Goal: Download file/media

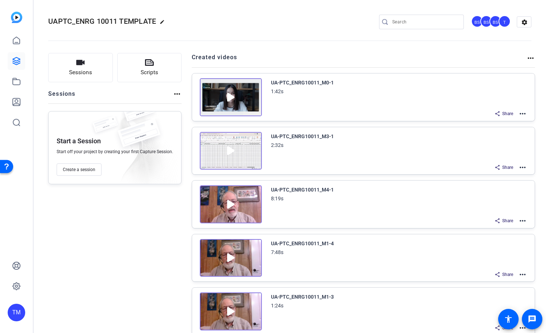
click at [226, 208] on img at bounding box center [231, 204] width 62 height 38
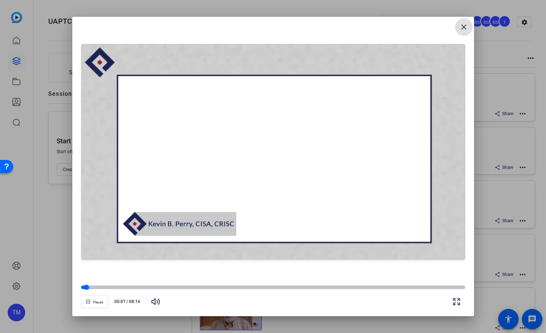
click at [109, 286] on div at bounding box center [273, 287] width 384 height 4
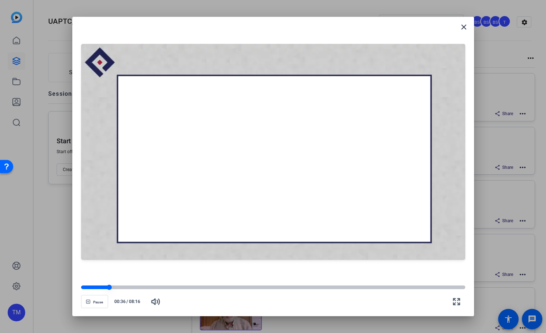
click at [135, 288] on div at bounding box center [273, 287] width 384 height 4
click at [164, 288] on div at bounding box center [273, 287] width 384 height 4
click at [187, 287] on div at bounding box center [273, 287] width 384 height 4
click at [229, 286] on div at bounding box center [273, 287] width 384 height 4
click at [254, 286] on div at bounding box center [273, 287] width 384 height 4
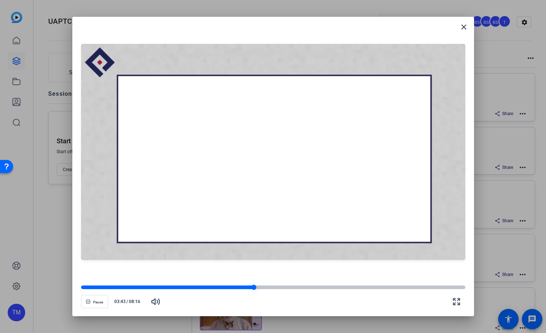
click at [268, 286] on div at bounding box center [273, 287] width 384 height 4
click at [286, 286] on div at bounding box center [273, 287] width 384 height 4
click at [305, 285] on div at bounding box center [273, 287] width 384 height 5
click at [324, 289] on div at bounding box center [273, 287] width 384 height 4
click at [313, 287] on div at bounding box center [203, 287] width 244 height 4
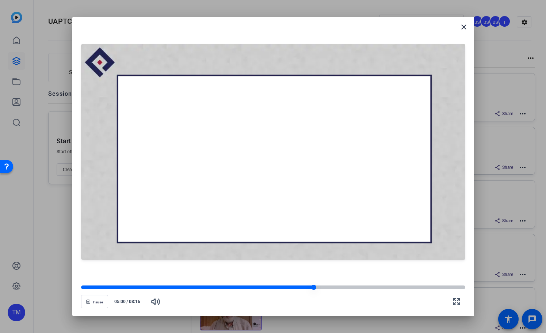
click at [301, 287] on div at bounding box center [197, 287] width 233 height 4
click at [321, 286] on div at bounding box center [273, 287] width 384 height 4
click at [348, 286] on div at bounding box center [273, 287] width 384 height 4
click at [368, 286] on div at bounding box center [273, 287] width 384 height 4
click at [399, 286] on div at bounding box center [273, 287] width 384 height 4
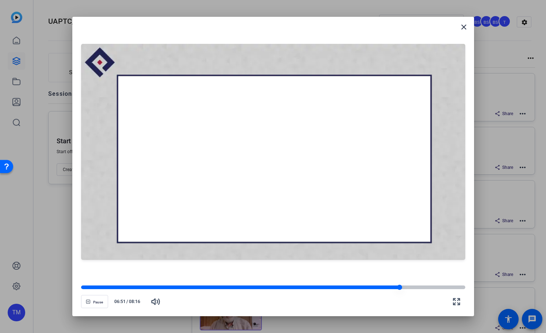
click at [421, 286] on div at bounding box center [273, 287] width 384 height 4
click at [434, 289] on div at bounding box center [266, 287] width 371 height 4
click at [420, 288] on div at bounding box center [259, 287] width 356 height 4
click at [407, 289] on div at bounding box center [258, 287] width 354 height 4
click at [397, 287] on div at bounding box center [254, 287] width 347 height 4
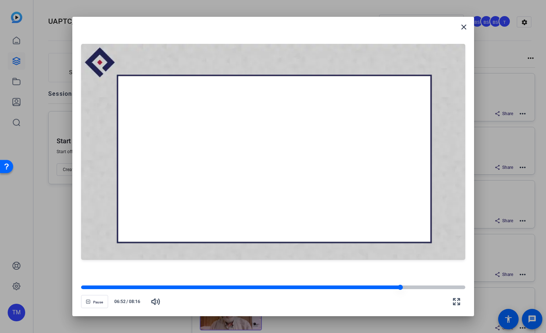
click at [384, 287] on div at bounding box center [240, 287] width 319 height 4
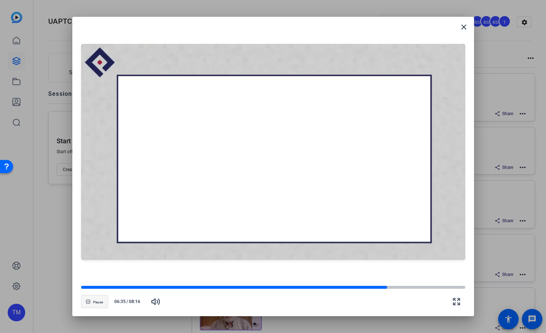
click at [99, 299] on span "button" at bounding box center [94, 302] width 26 height 18
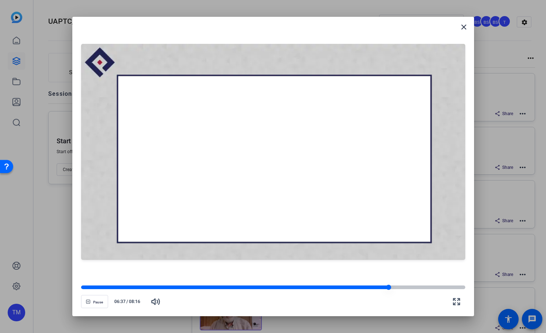
click at [376, 288] on div at bounding box center [235, 287] width 308 height 4
click at [414, 288] on div at bounding box center [273, 287] width 384 height 4
click at [425, 288] on div at bounding box center [273, 287] width 384 height 4
click at [434, 288] on div at bounding box center [273, 287] width 384 height 4
click at [440, 288] on div at bounding box center [273, 287] width 384 height 4
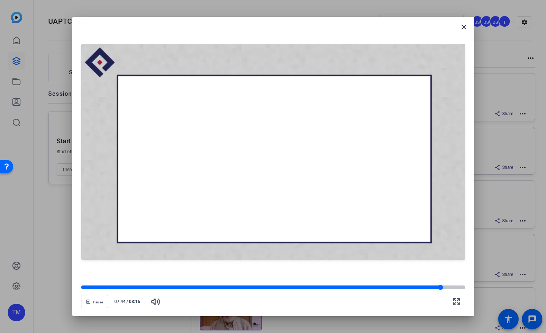
click at [450, 288] on div at bounding box center [273, 287] width 384 height 4
click at [455, 288] on div at bounding box center [273, 287] width 384 height 4
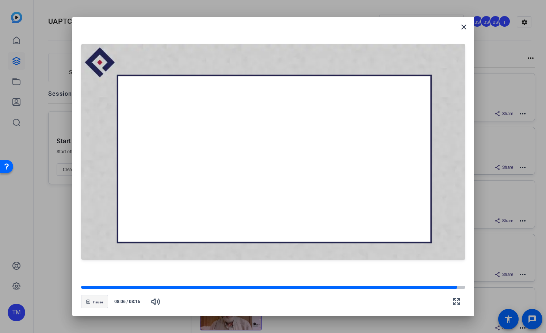
click at [97, 301] on span "Pause" at bounding box center [98, 302] width 10 height 4
click at [464, 26] on mat-icon "close" at bounding box center [464, 27] width 9 height 9
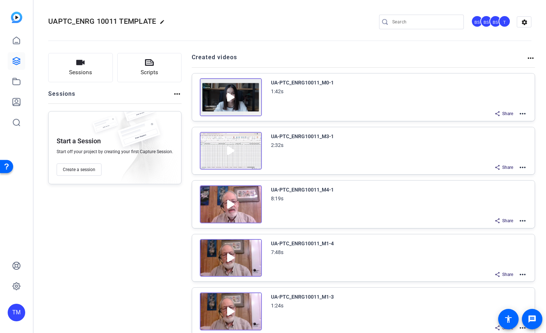
click at [523, 220] on mat-icon "more_horiz" at bounding box center [523, 220] width 9 height 9
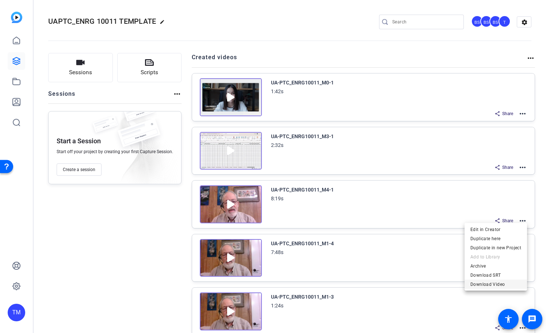
click at [512, 284] on span "Download Video" at bounding box center [496, 284] width 51 height 9
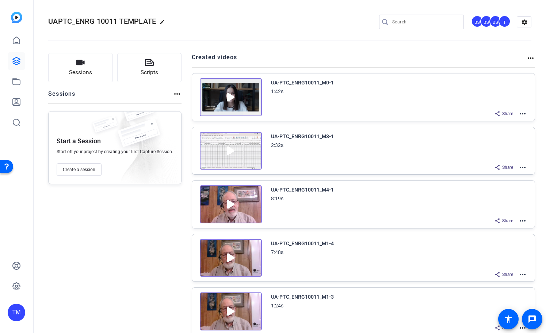
click at [521, 114] on mat-icon "more_horiz" at bounding box center [523, 113] width 9 height 9
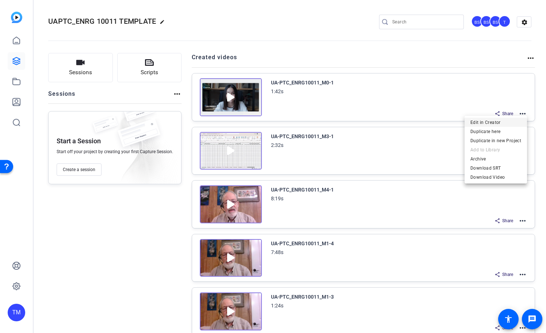
click at [507, 124] on span "Edit in Creator" at bounding box center [496, 122] width 51 height 9
